Goal: Information Seeking & Learning: Learn about a topic

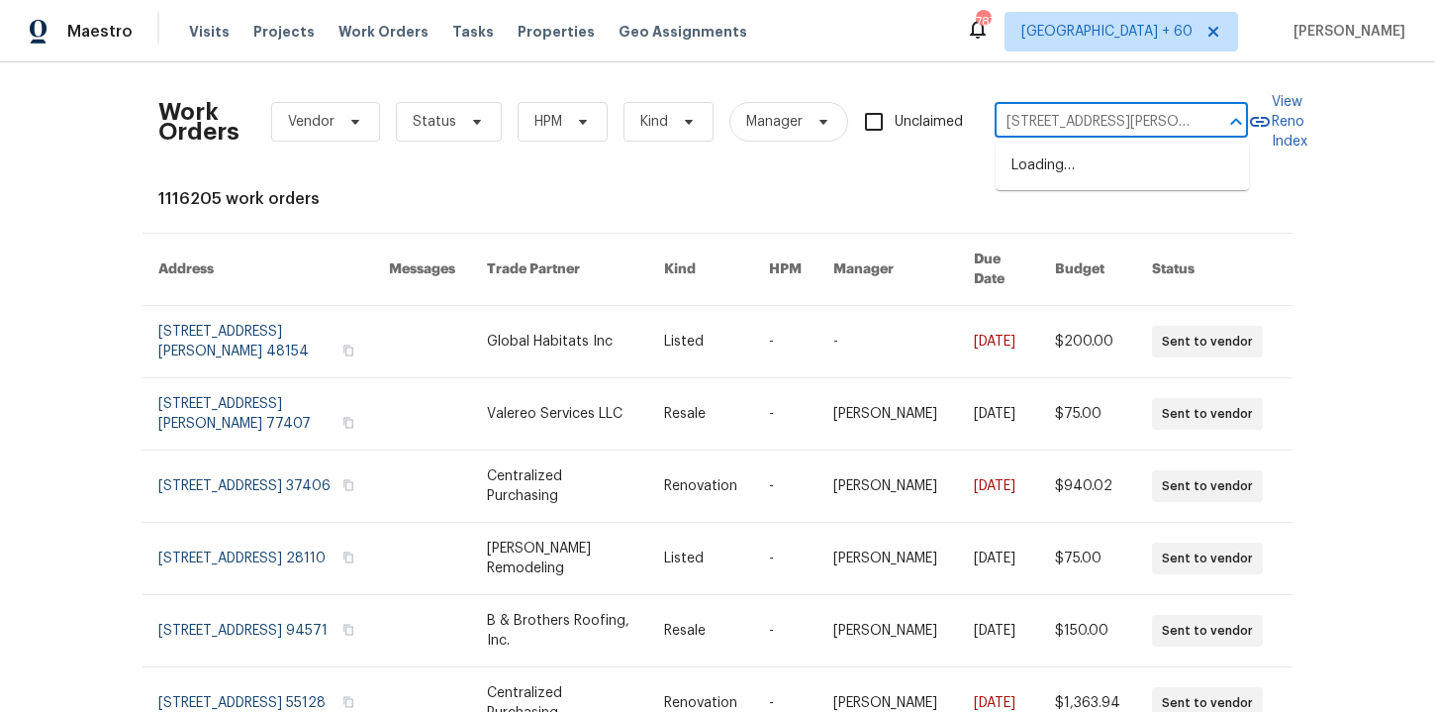
scroll to position [0, 61]
click at [1073, 173] on li "[STREET_ADDRESS][PERSON_NAME]" at bounding box center [1122, 175] width 253 height 53
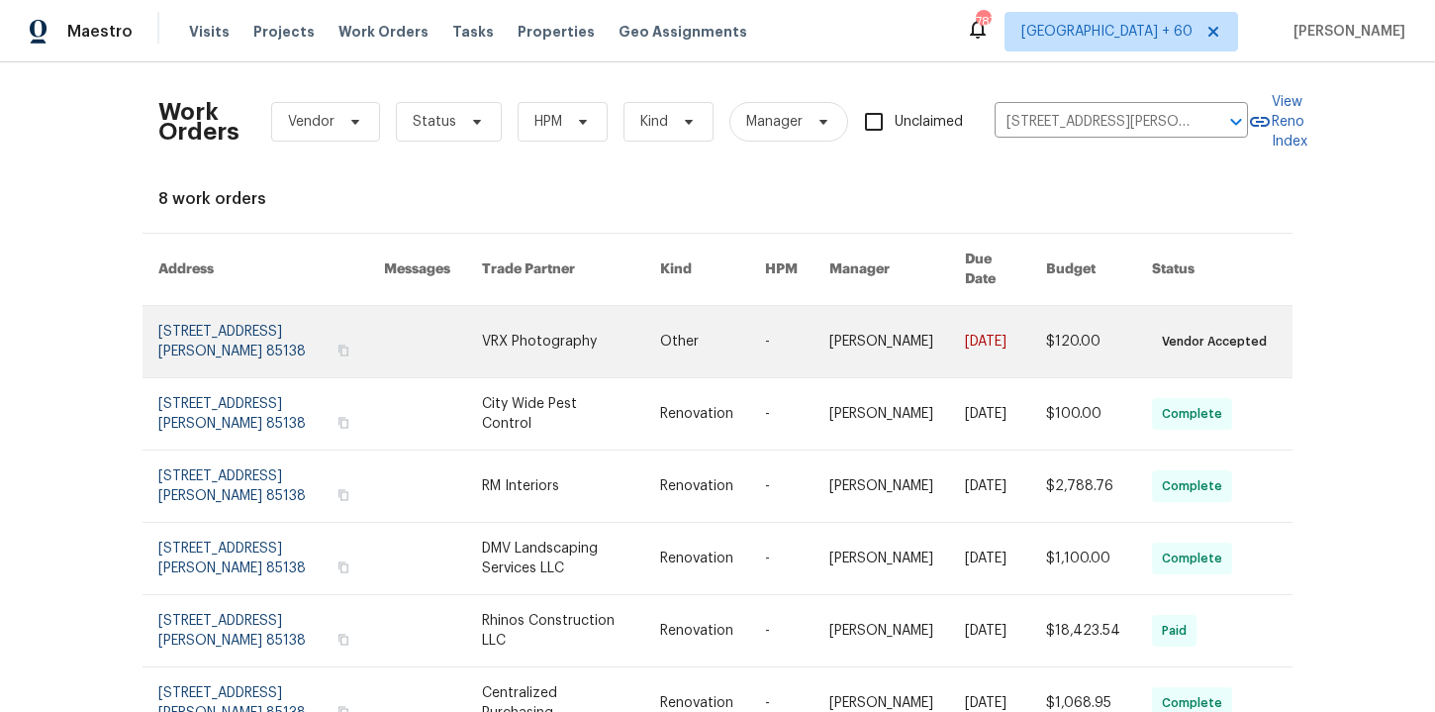
click at [236, 322] on link at bounding box center [271, 341] width 226 height 71
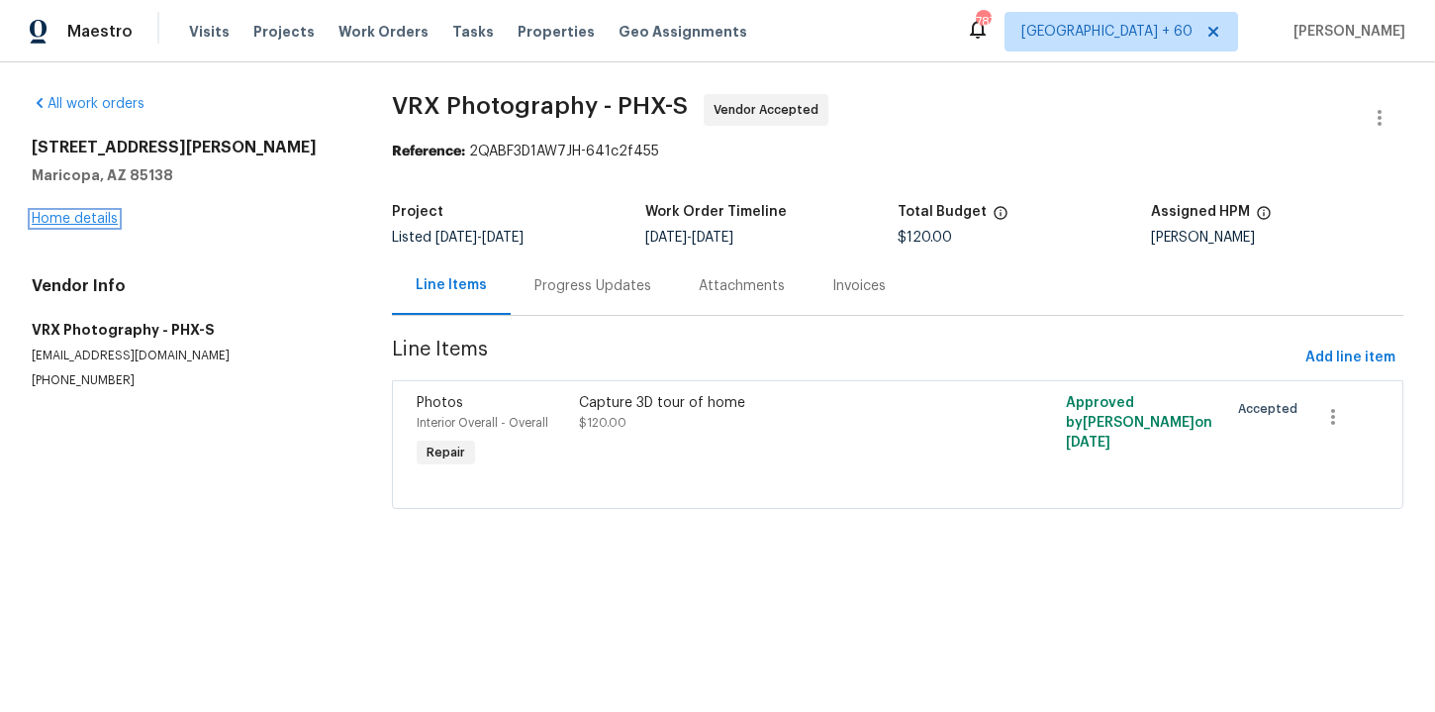
click at [100, 219] on link "Home details" at bounding box center [75, 219] width 86 height 14
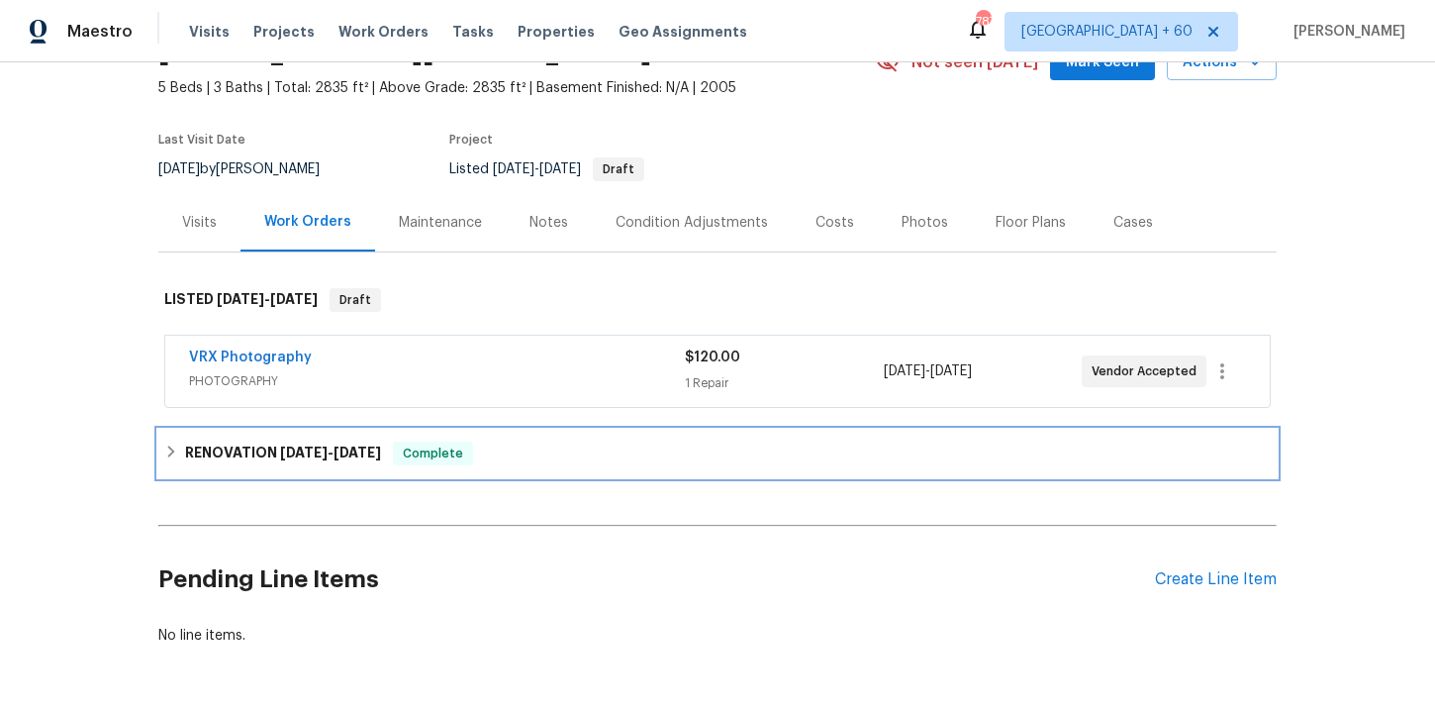
click at [547, 452] on div "RENOVATION [DATE] - [DATE] Complete" at bounding box center [717, 454] width 1107 height 24
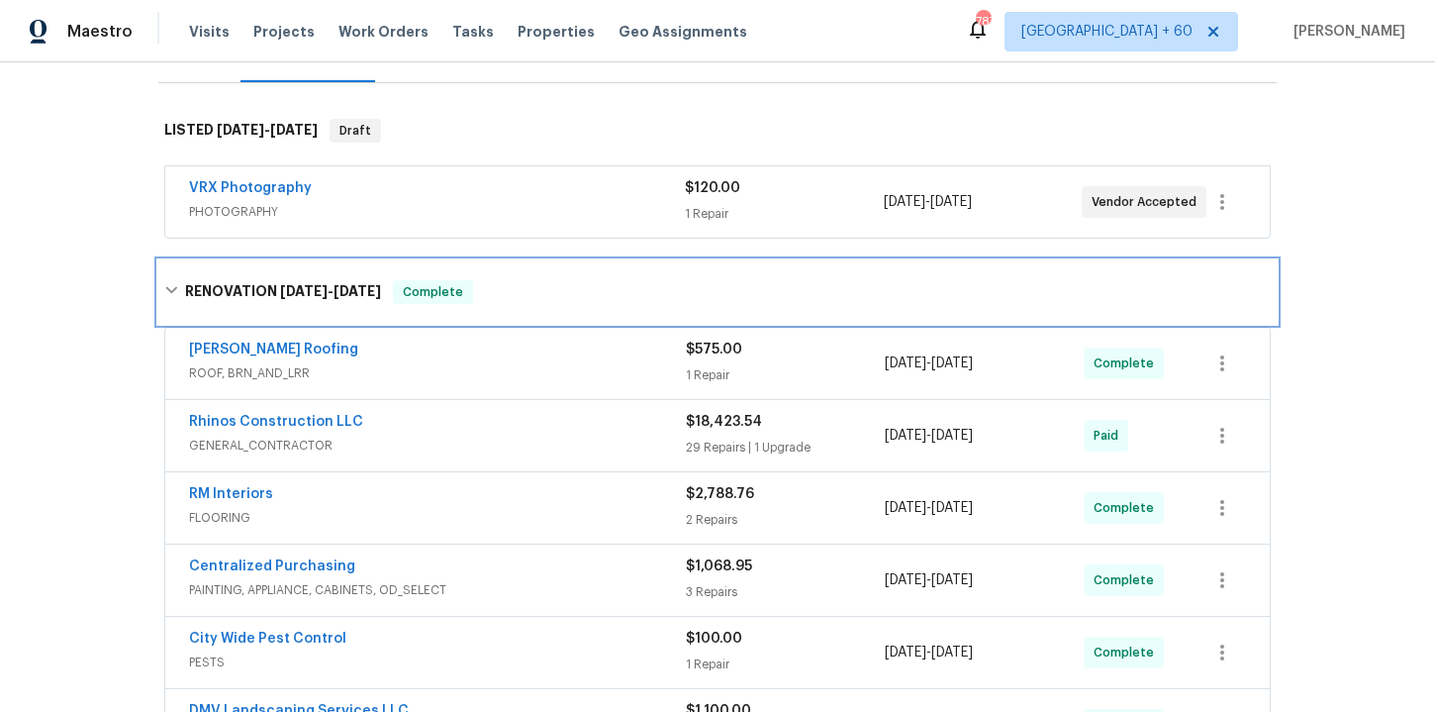
scroll to position [441, 0]
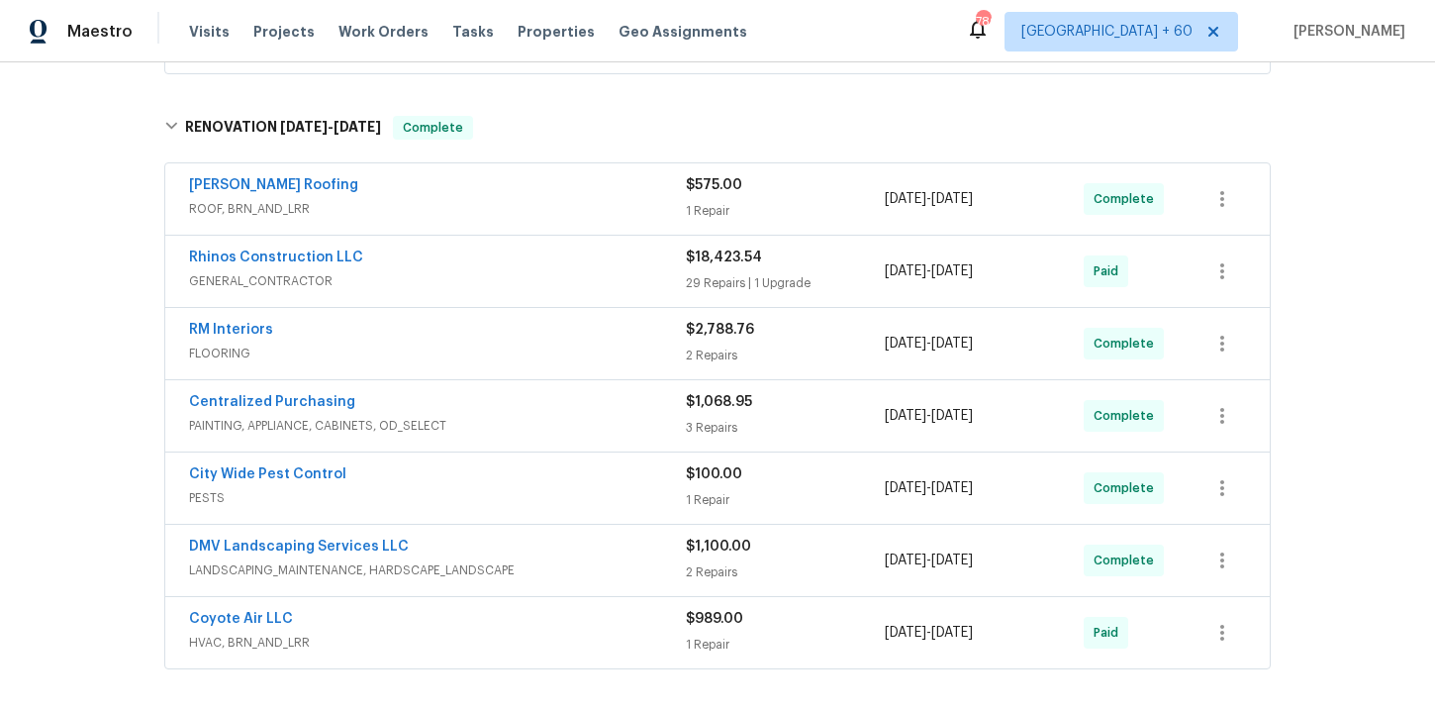
click at [475, 494] on span "PESTS" at bounding box center [437, 498] width 497 height 20
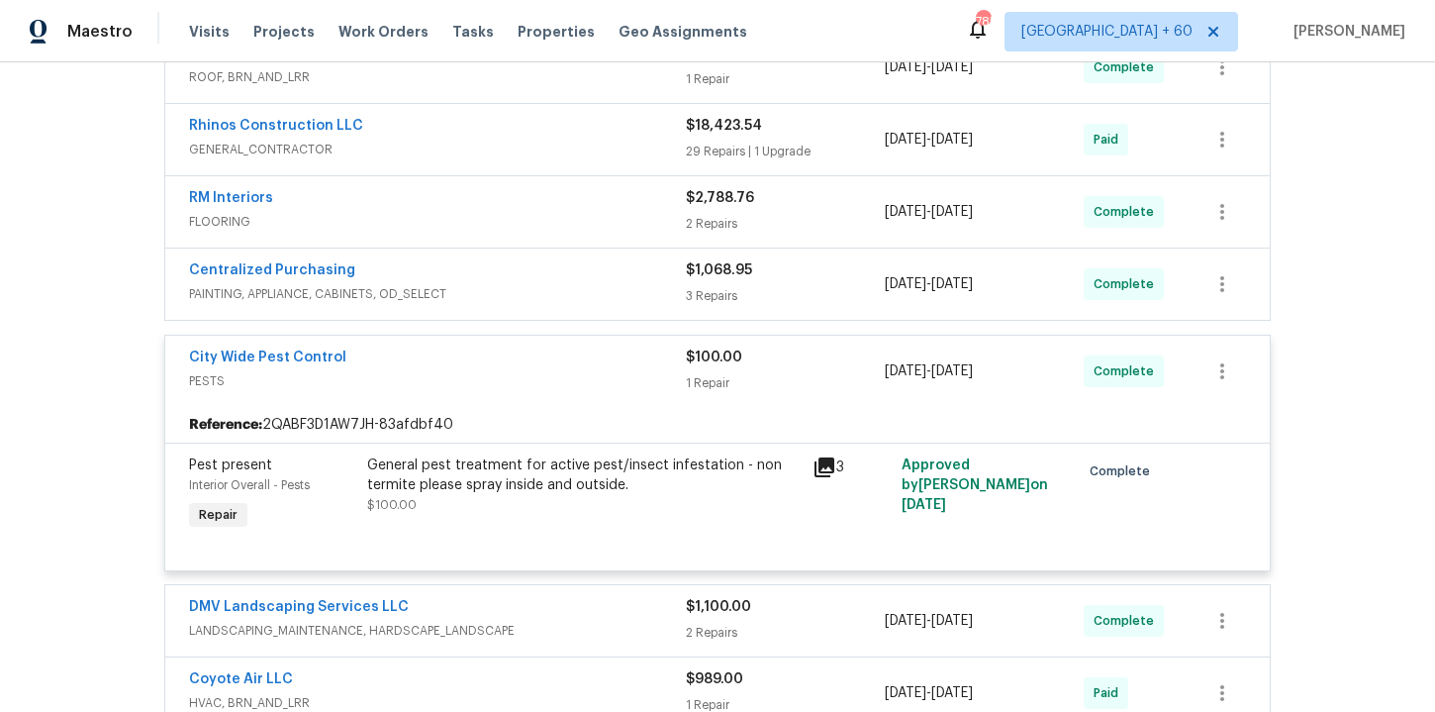
scroll to position [522, 0]
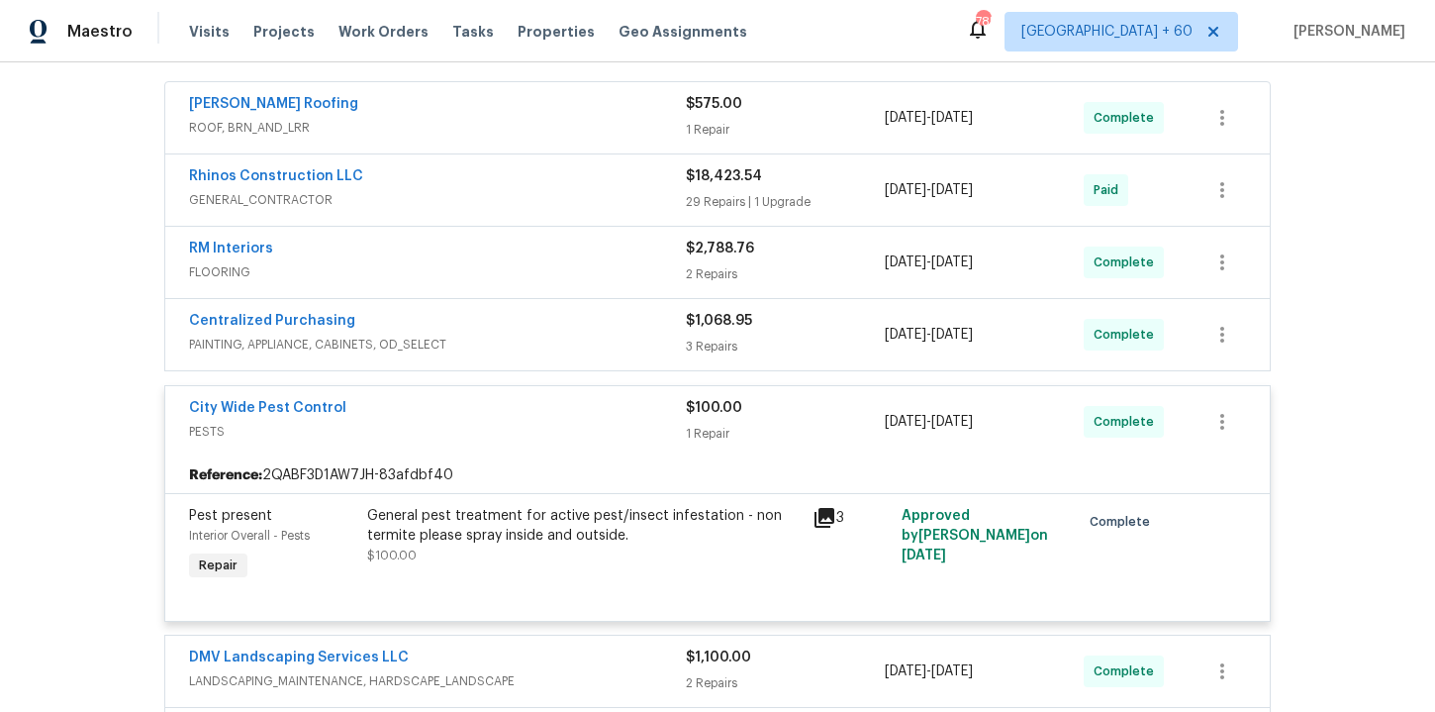
click at [599, 326] on div "Centralized Purchasing" at bounding box center [437, 323] width 497 height 24
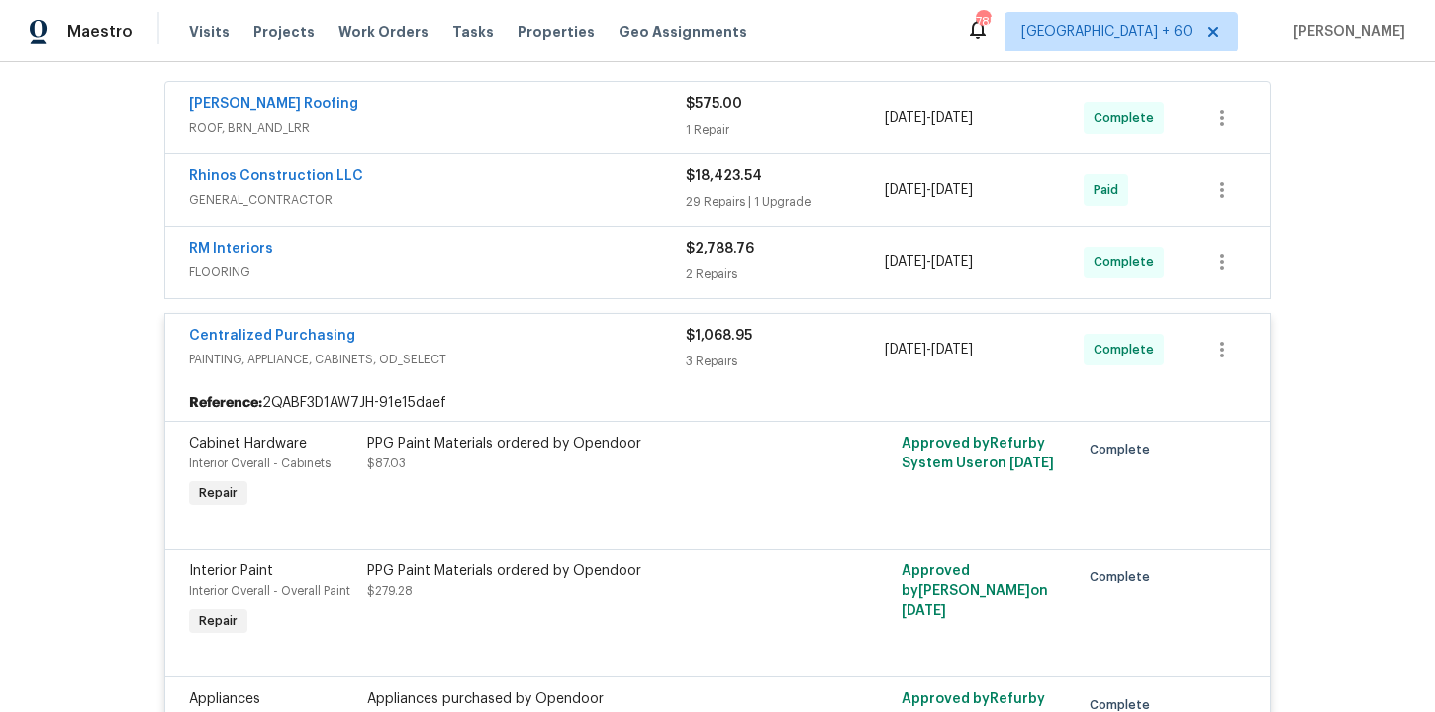
click at [552, 250] on div "RM Interiors" at bounding box center [437, 251] width 497 height 24
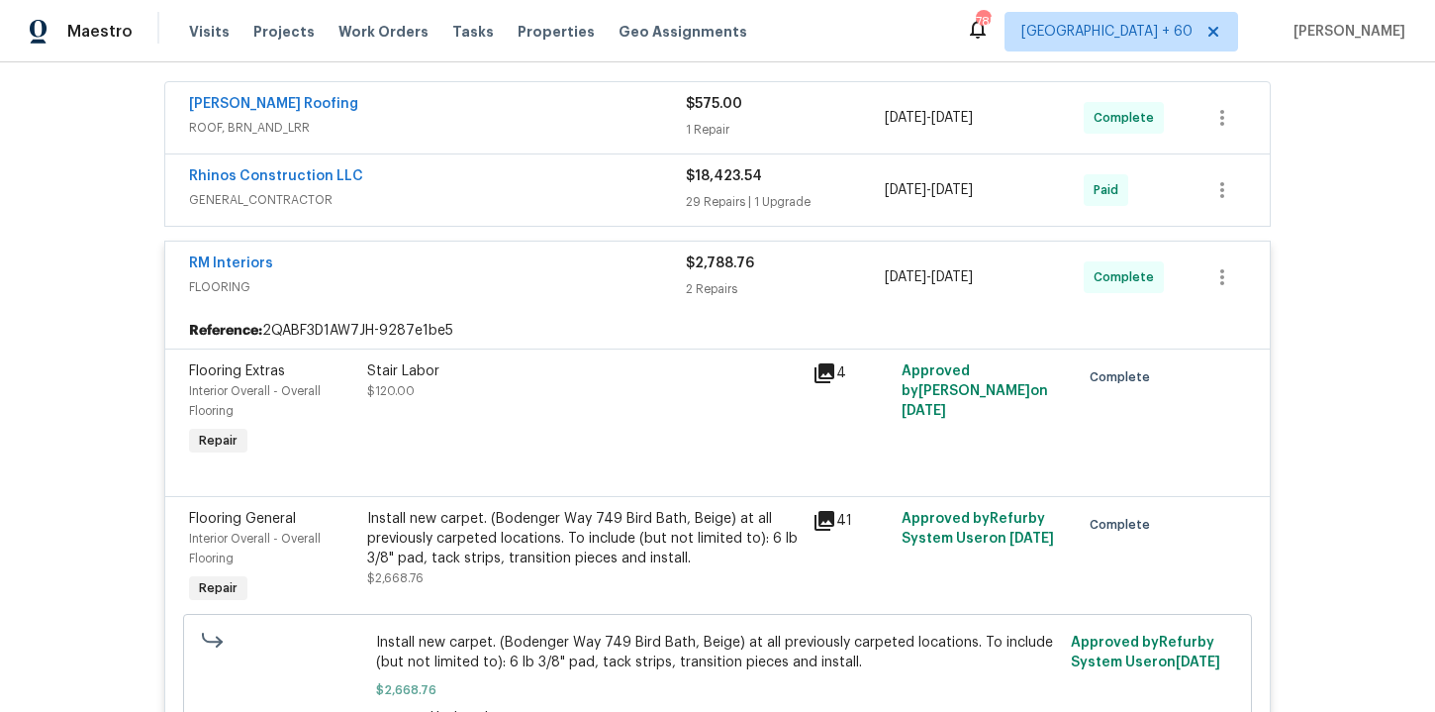
click at [535, 194] on span "GENERAL_CONTRACTOR" at bounding box center [437, 200] width 497 height 20
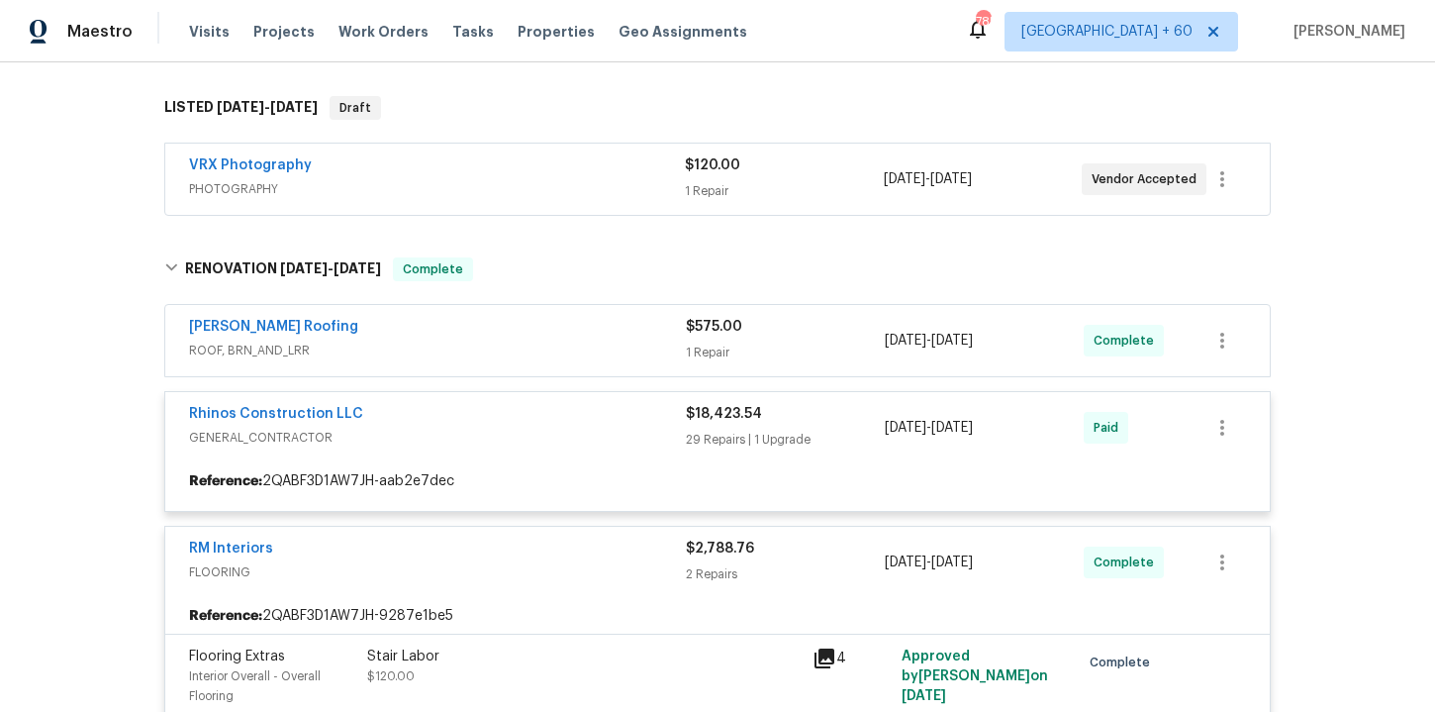
scroll to position [302, 0]
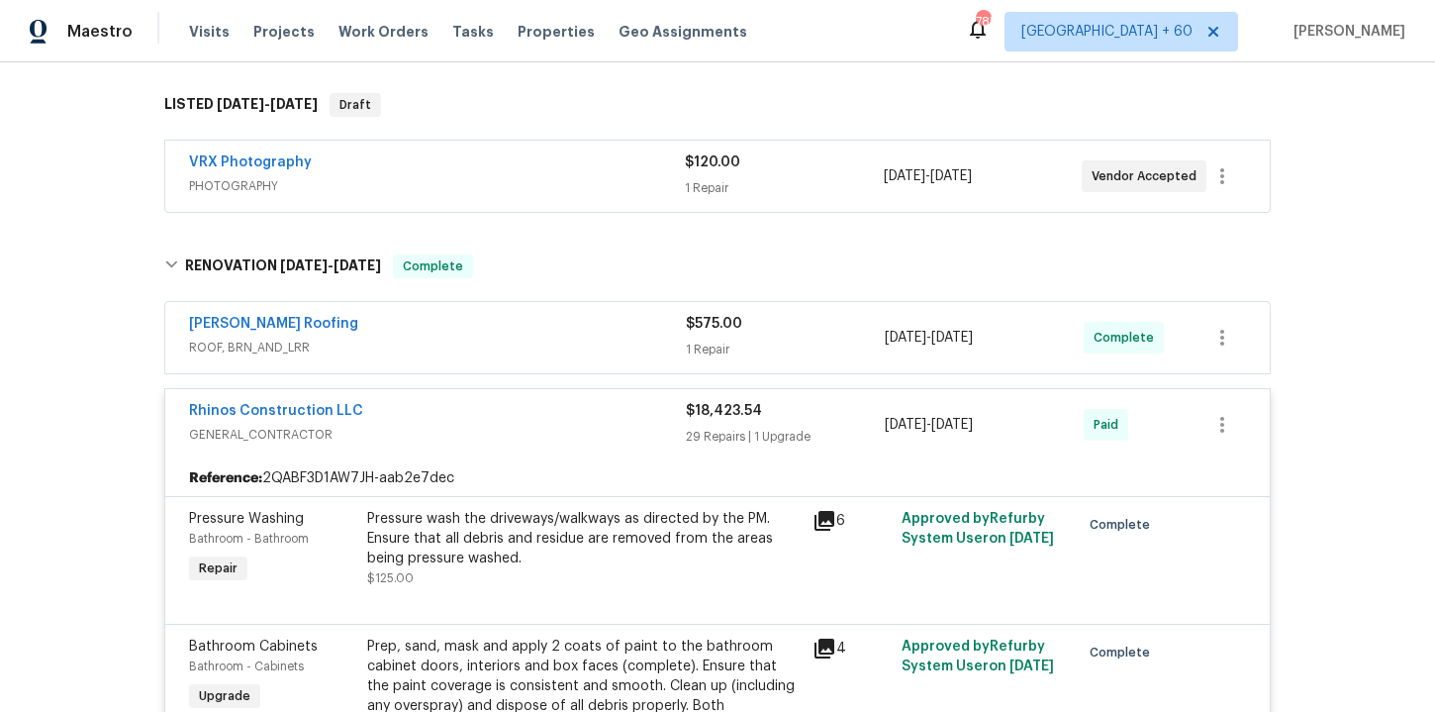
click at [601, 336] on div "[PERSON_NAME] Roofing" at bounding box center [437, 326] width 497 height 24
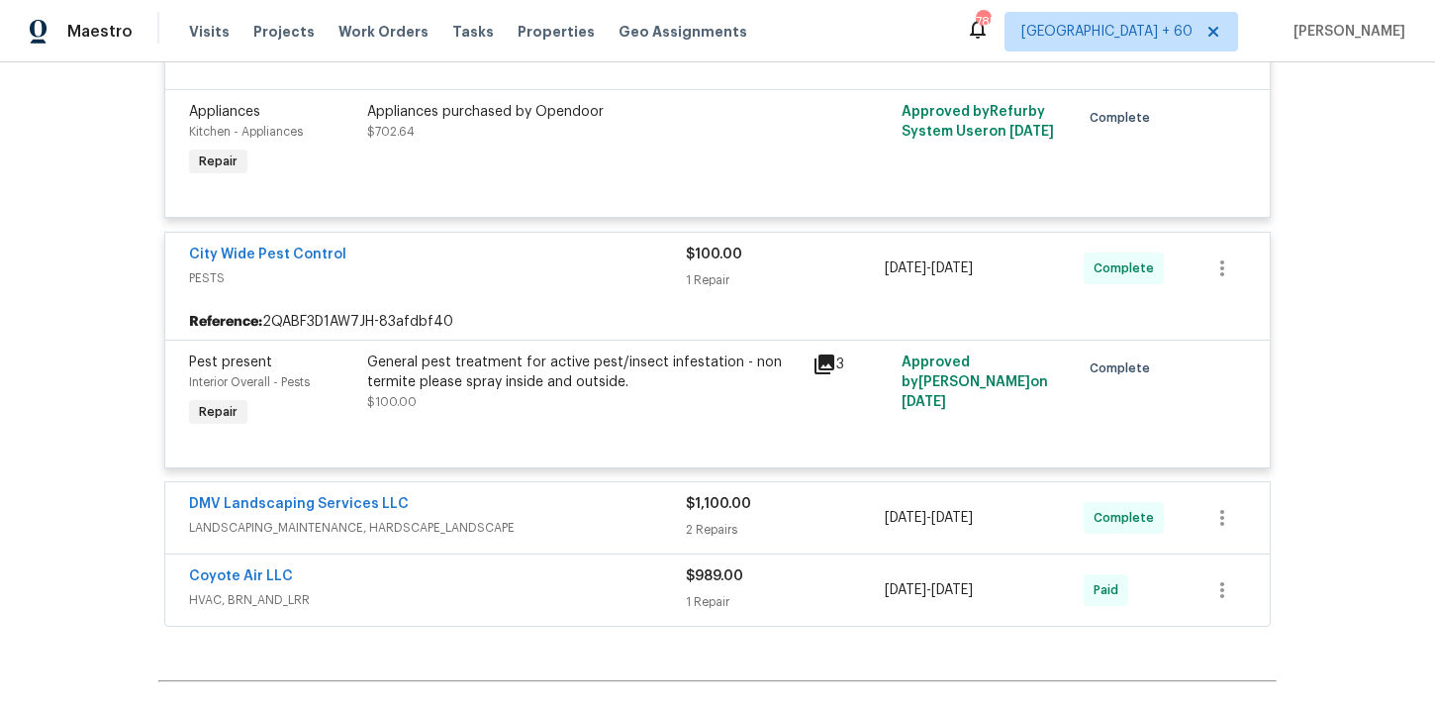
scroll to position [8148, 0]
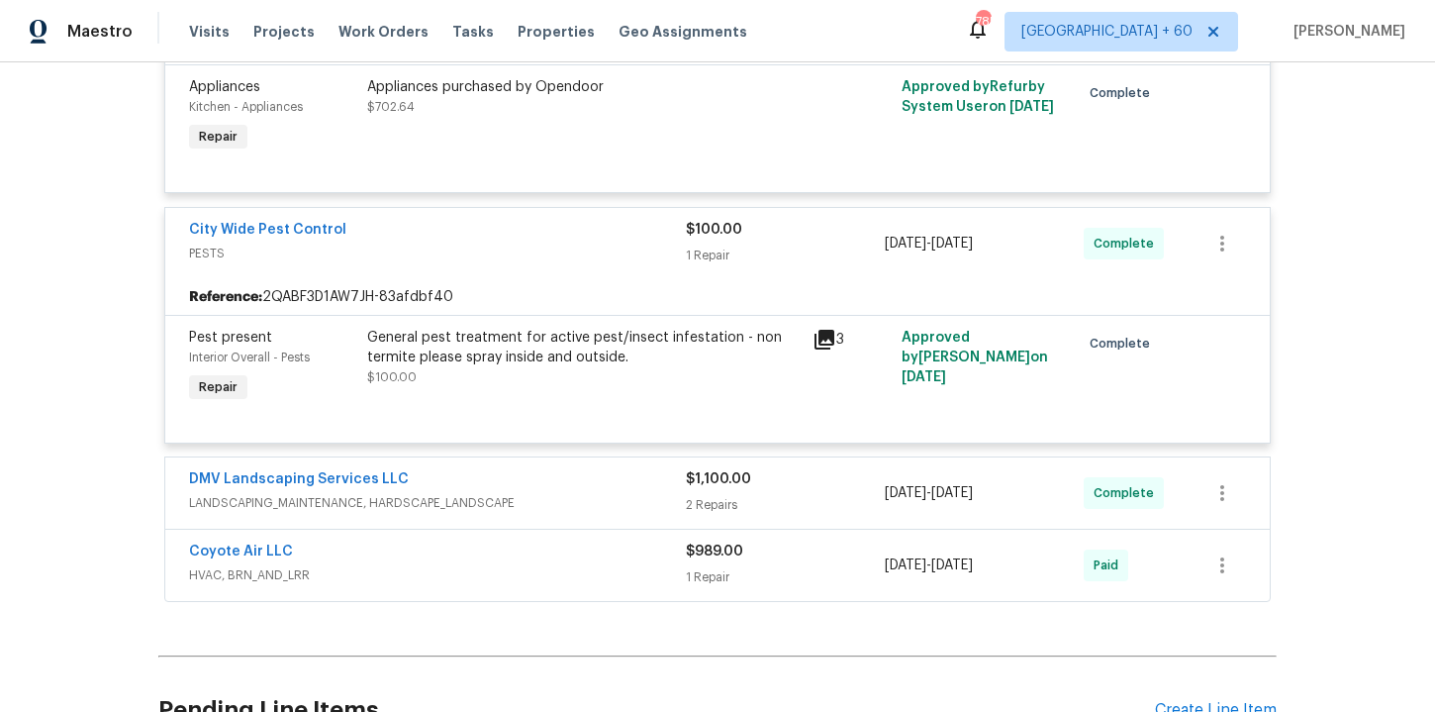
click at [471, 565] on span "HVAC, BRN_AND_LRR" at bounding box center [437, 575] width 497 height 20
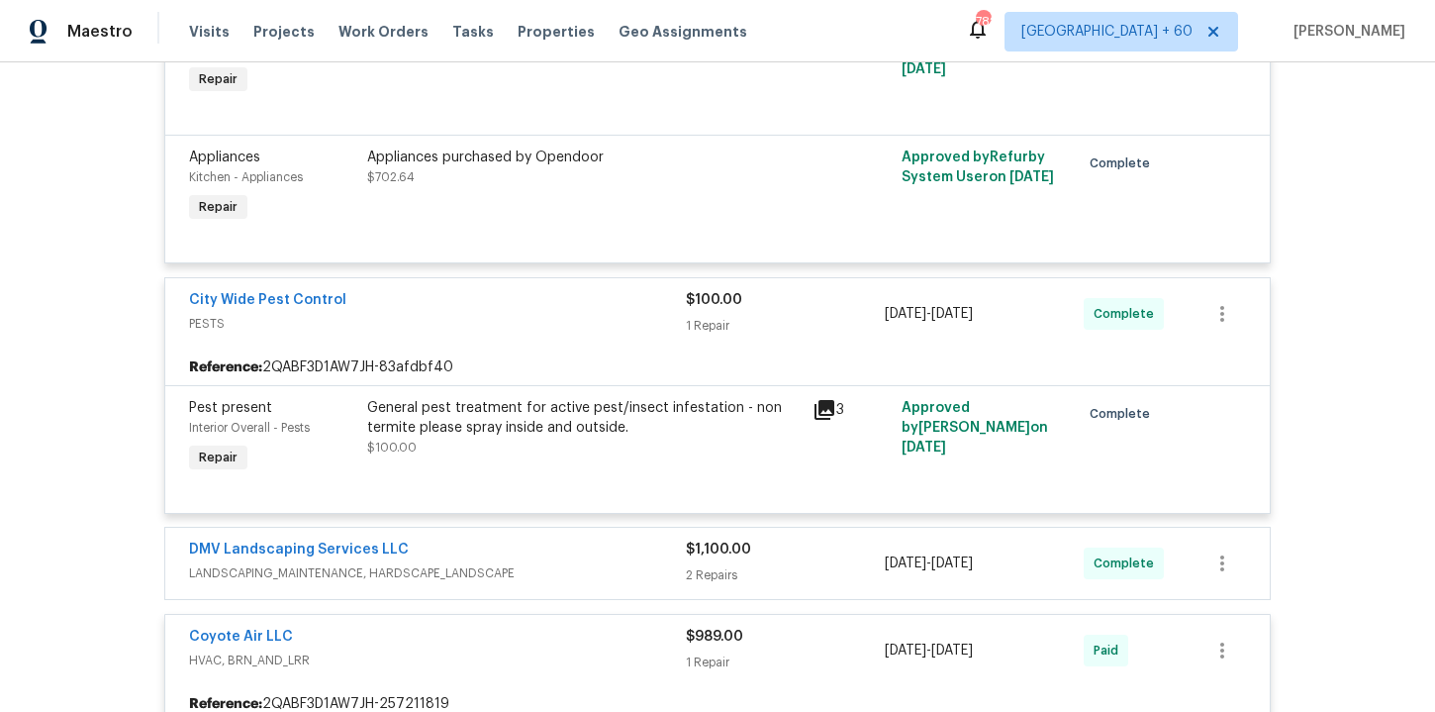
scroll to position [8082, 0]
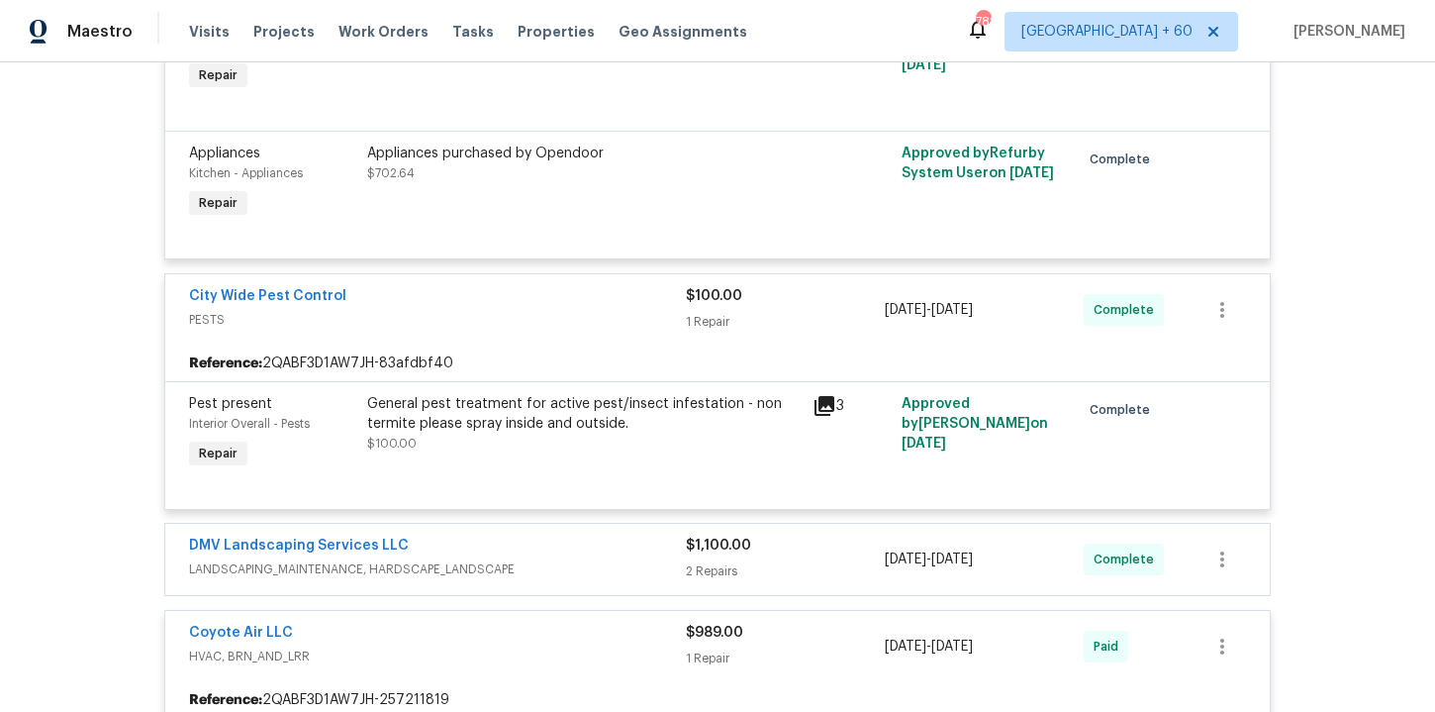
click at [658, 417] on div "General pest treatment for active pest/insect infestation - non termite please …" at bounding box center [584, 423] width 434 height 59
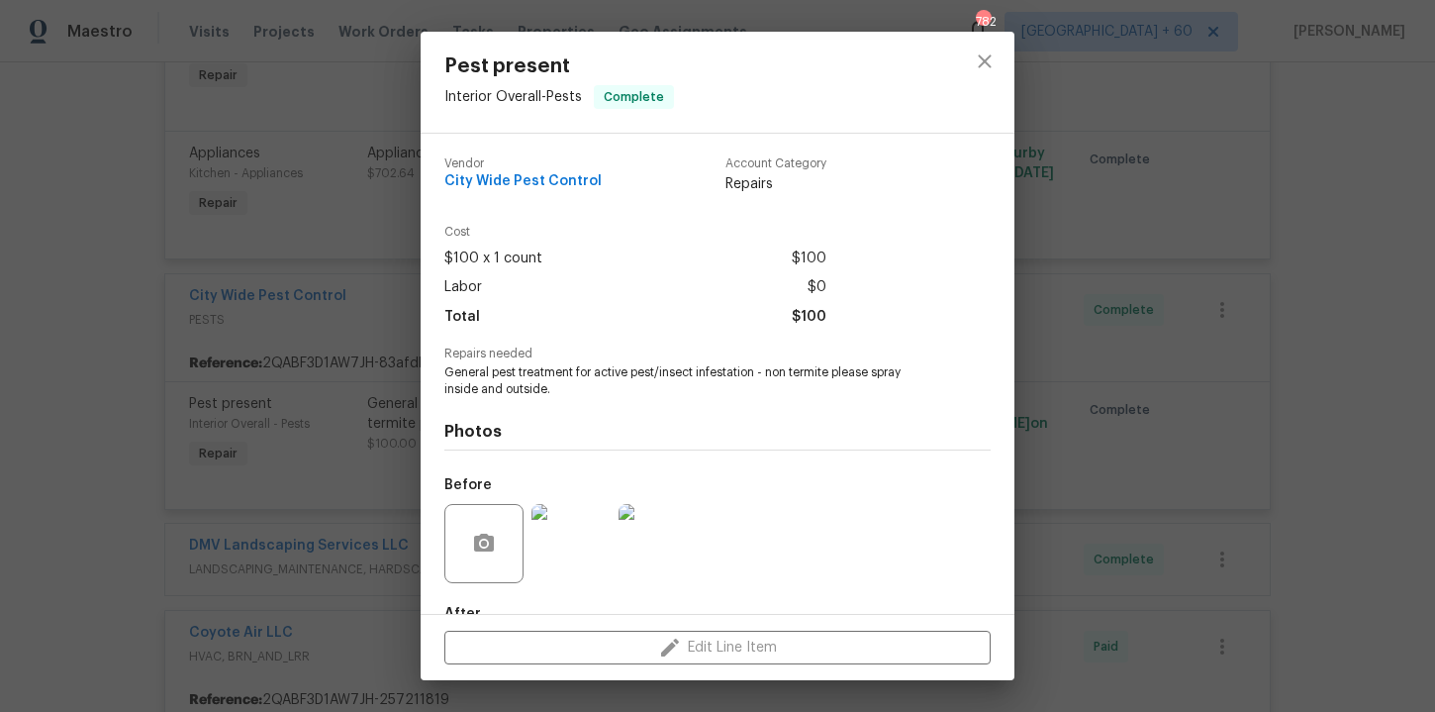
click at [525, 190] on div "Vendor City Wide Pest Control" at bounding box center [522, 175] width 157 height 37
copy span "City Wide Pest Control"
click at [72, 265] on div "Pest present Interior Overall - Pests Complete Vendor City Wide Pest Control Ac…" at bounding box center [717, 356] width 1435 height 712
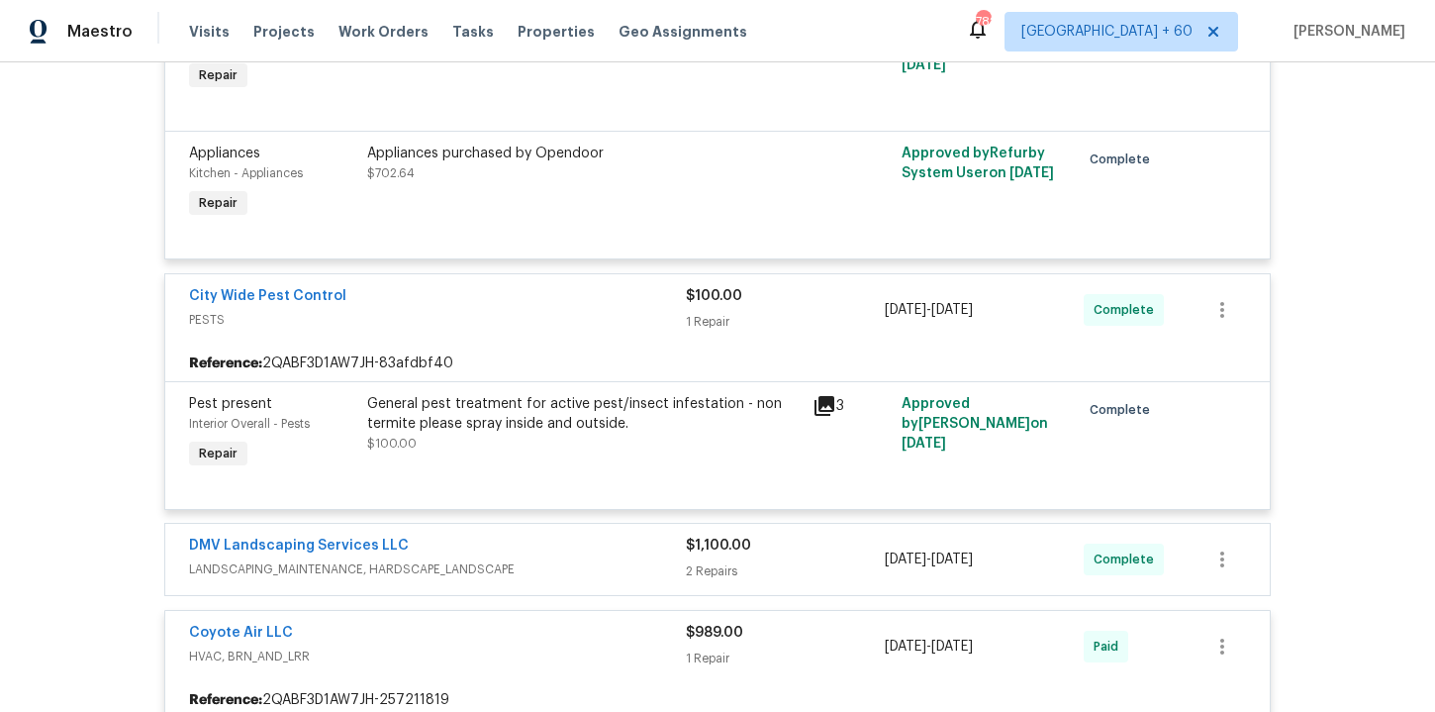
click at [709, 422] on div "General pest treatment for active pest/insect infestation - non termite please …" at bounding box center [583, 433] width 445 height 91
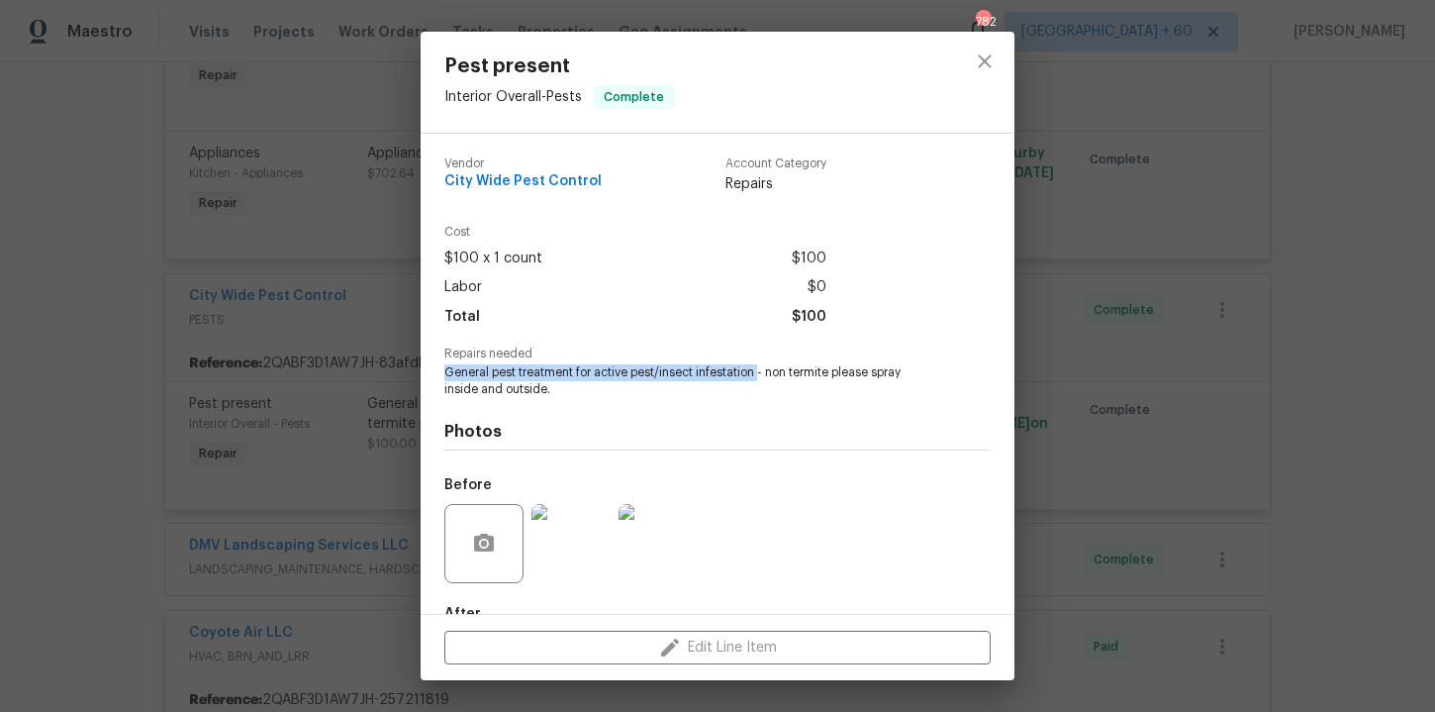
drag, startPoint x: 442, startPoint y: 371, endPoint x: 757, endPoint y: 377, distance: 315.9
click at [757, 377] on div "Vendor City Wide Pest Control Account Category Repairs Cost $100 x 1 count $100…" at bounding box center [718, 374] width 594 height 480
copy span "General pest treatment for active pest/insect infestation"
click at [103, 422] on div "Pest present Interior Overall - Pests Complete Vendor City Wide Pest Control Ac…" at bounding box center [717, 356] width 1435 height 712
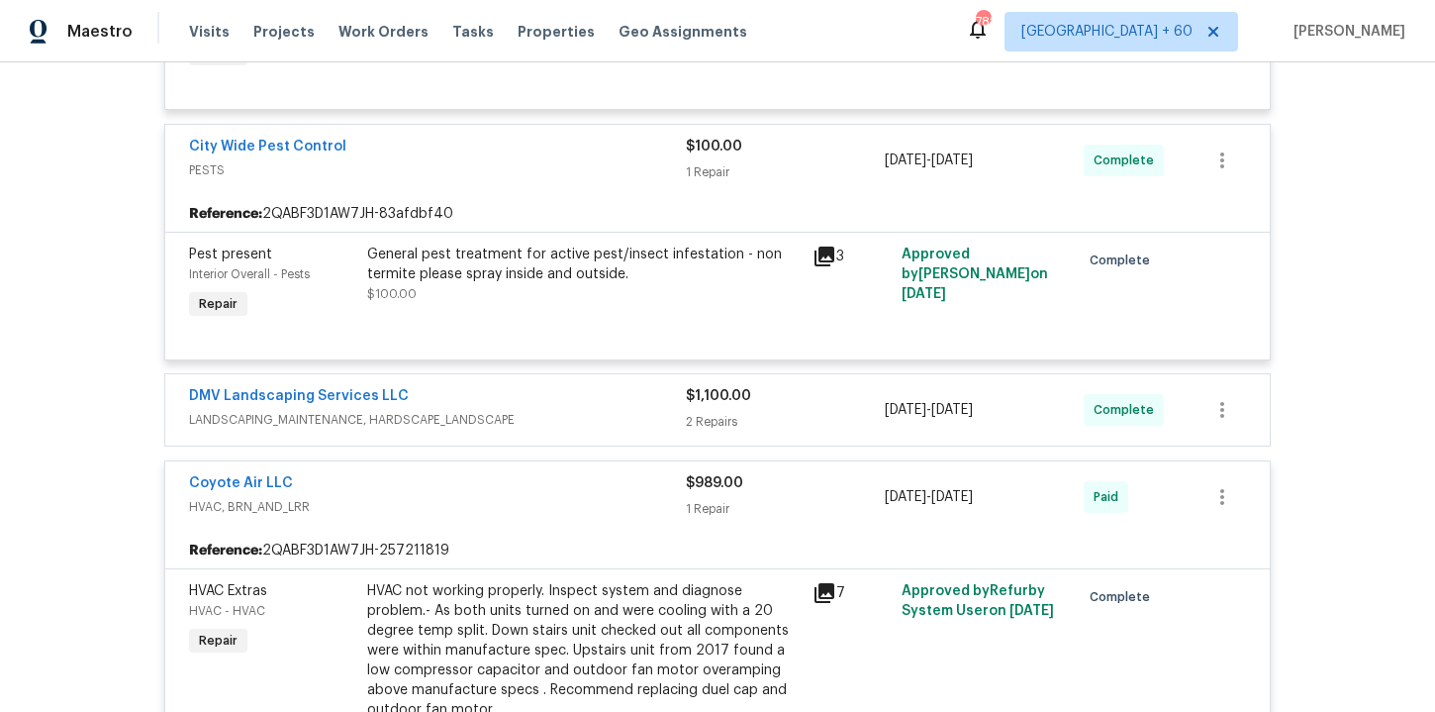
scroll to position [8360, 0]
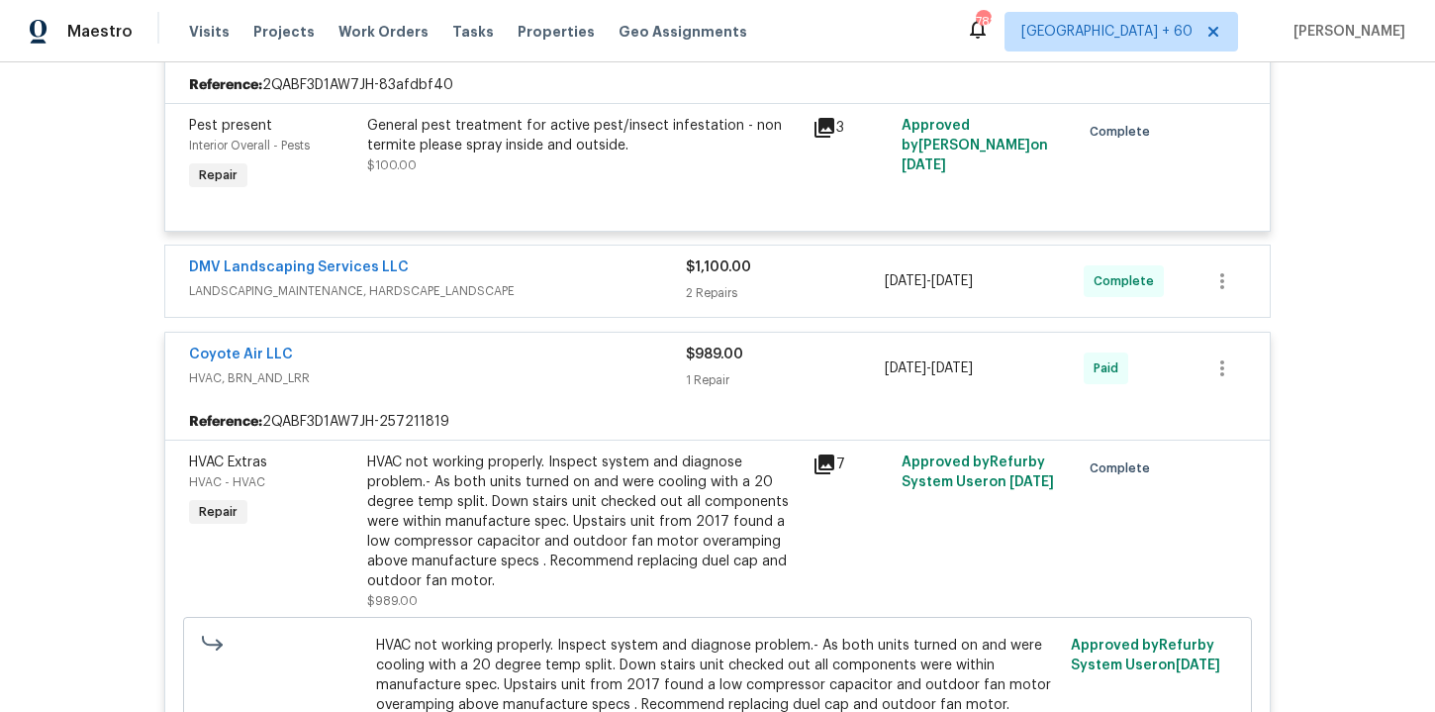
click at [550, 281] on span "LANDSCAPING_MAINTENANCE, HARDSCAPE_LANDSCAPE" at bounding box center [437, 291] width 497 height 20
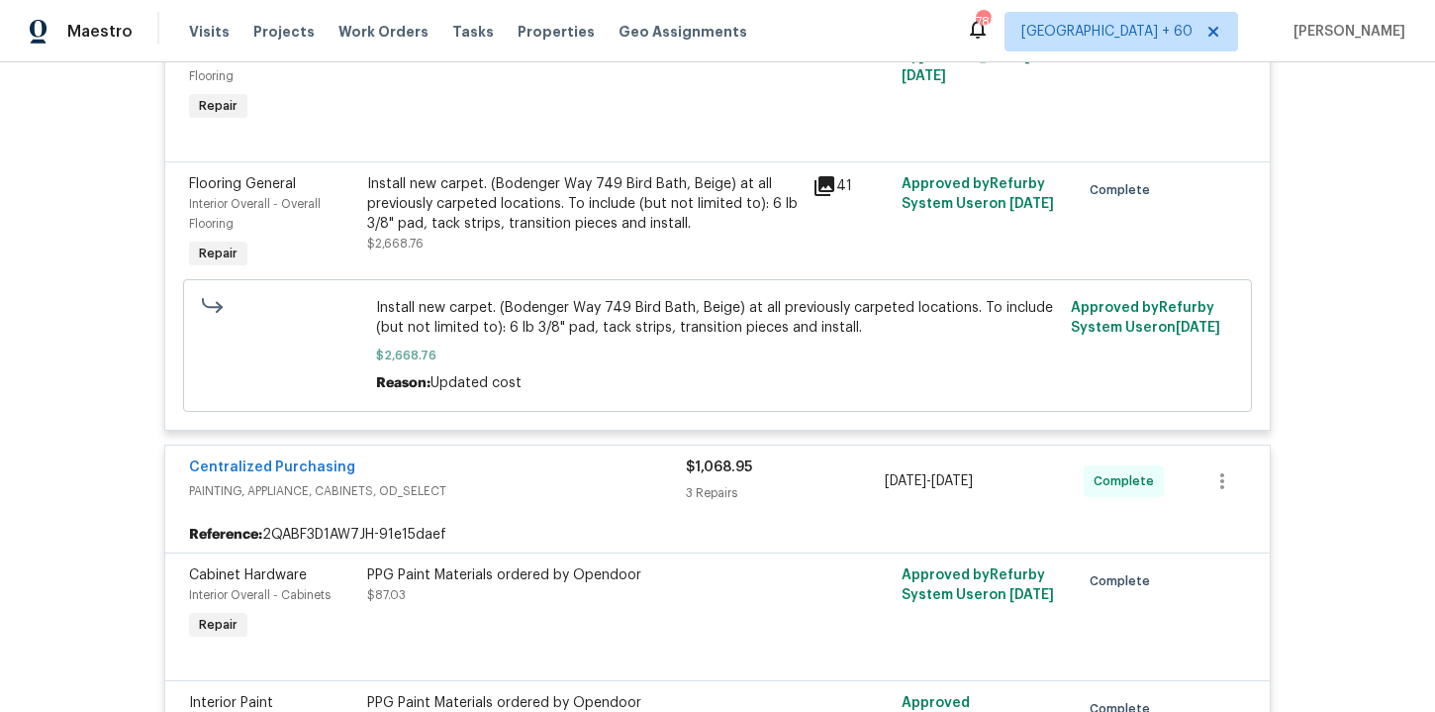
scroll to position [7341, 0]
